Goal: Find specific page/section: Find specific page/section

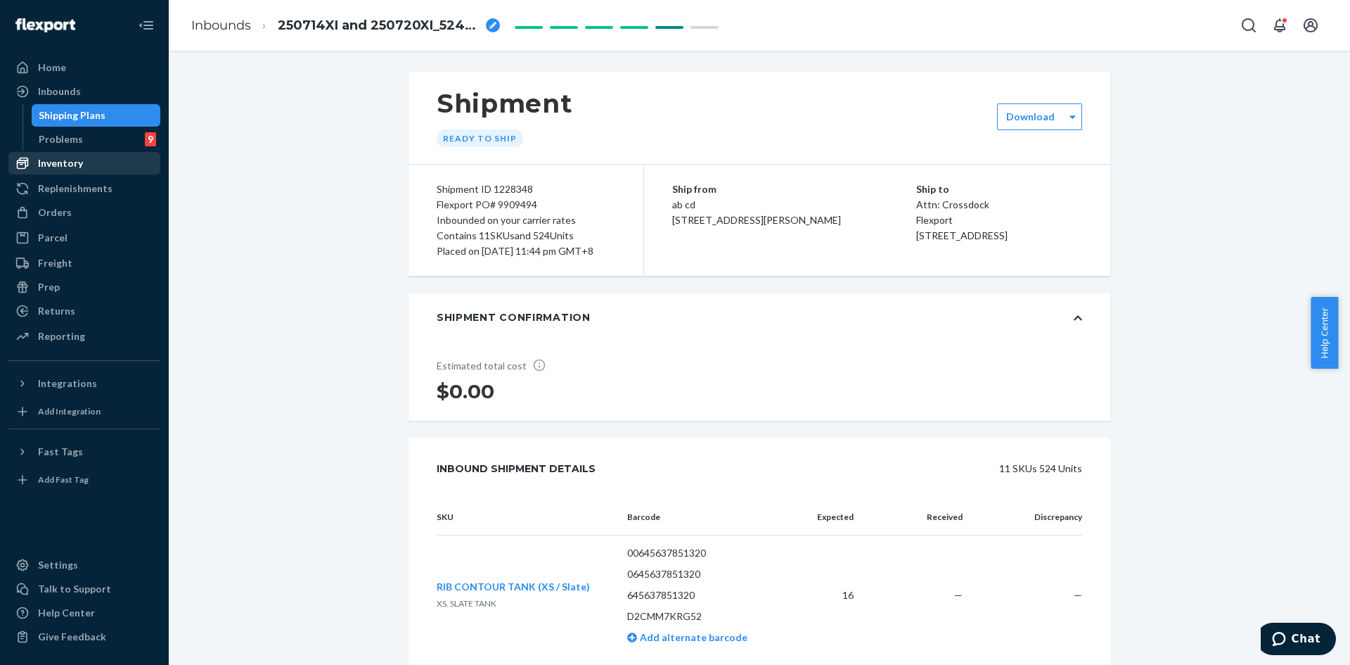
click at [75, 155] on div "Inventory" at bounding box center [84, 163] width 149 height 20
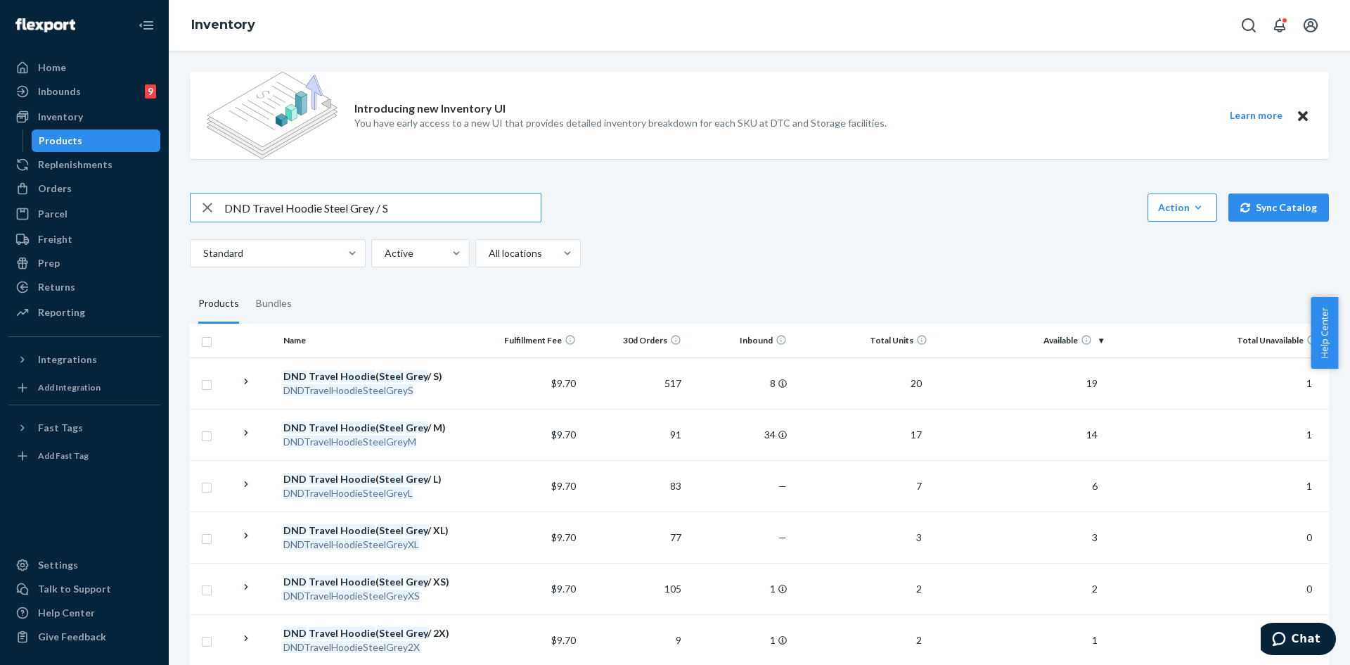
click at [389, 209] on input "DND Travel Hoodie Steel Grey / S" at bounding box center [382, 207] width 317 height 28
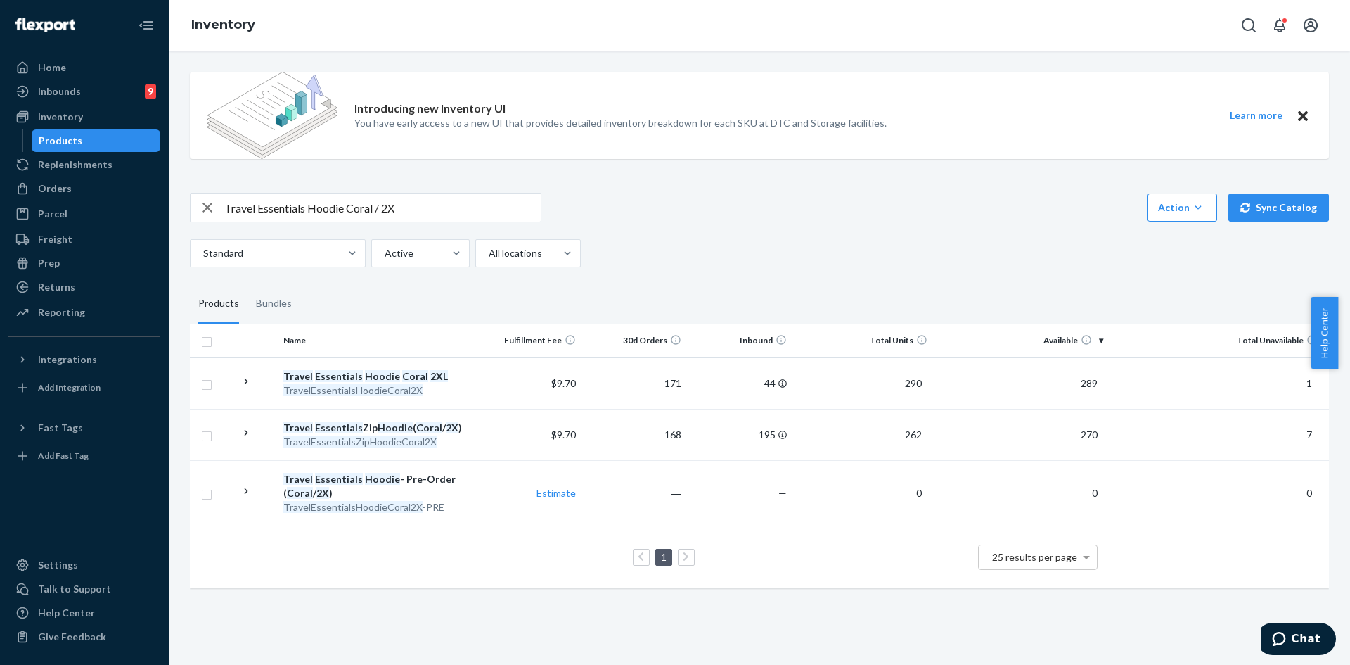
click at [305, 209] on input "Travel Essentials Hoodie Coral / 2X" at bounding box center [382, 207] width 317 height 28
drag, startPoint x: 364, startPoint y: 207, endPoint x: 535, endPoint y: 234, distance: 172.9
click at [535, 234] on div "Travel Essentials Zip Hoodie Coral / 2X Action Create product Create bundle Bul…" at bounding box center [759, 230] width 1139 height 75
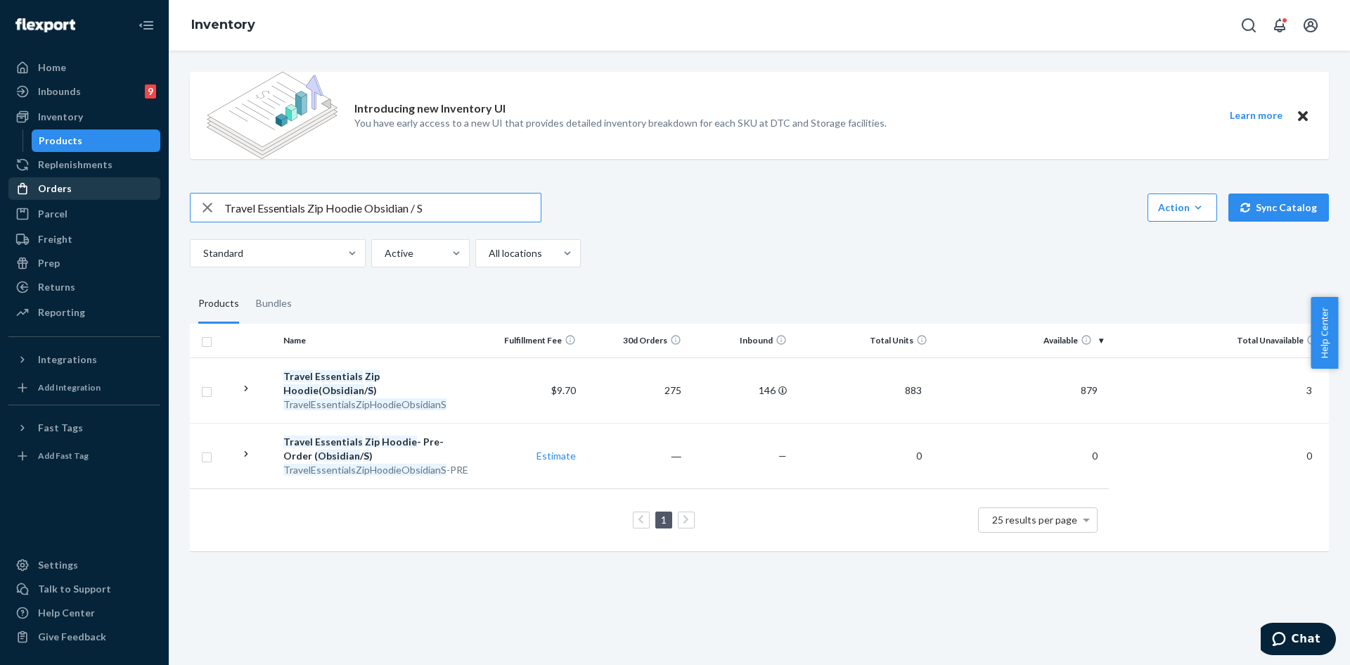
drag, startPoint x: 304, startPoint y: 209, endPoint x: 132, endPoint y: 179, distance: 175.0
click at [132, 179] on div "Home Inbounds 9 Shipping Plans Problems 9 Inventory Products Replenishments Ord…" at bounding box center [675, 332] width 1350 height 665
click at [329, 210] on input "Cloud Zip Hoodie Obsidian / S" at bounding box center [382, 207] width 317 height 28
drag, startPoint x: 320, startPoint y: 209, endPoint x: 497, endPoint y: 241, distance: 180.1
click at [497, 241] on div "Cloud Zip Hoodie Obsidian / S Action Create product Create bundle Bulk create p…" at bounding box center [759, 230] width 1139 height 75
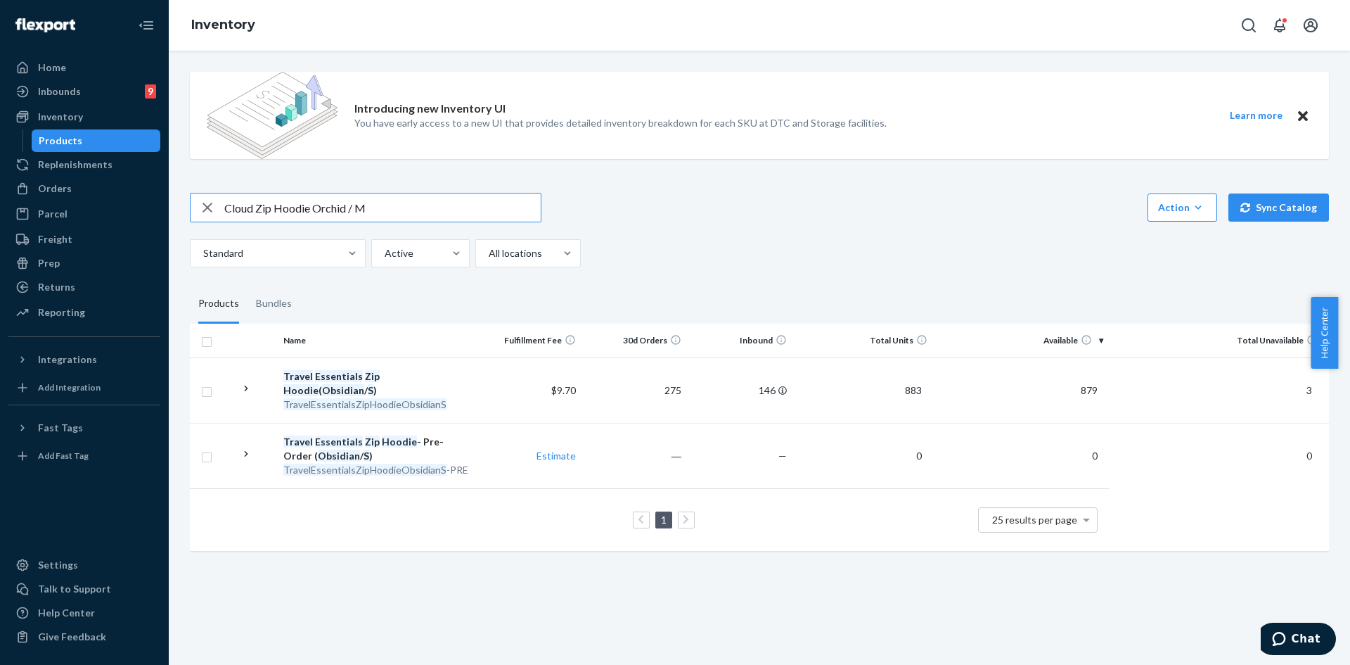
type input "Cloud Zip Hoodie Orchid / M"
